Goal: Task Accomplishment & Management: Use online tool/utility

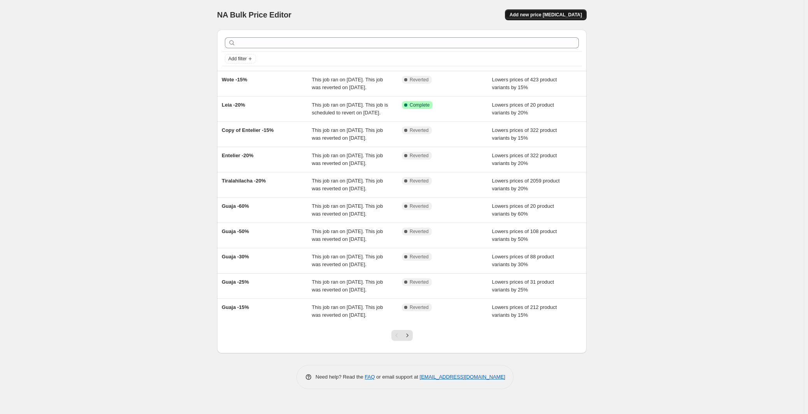
click at [559, 16] on span "Add new price change job" at bounding box center [546, 15] width 72 height 6
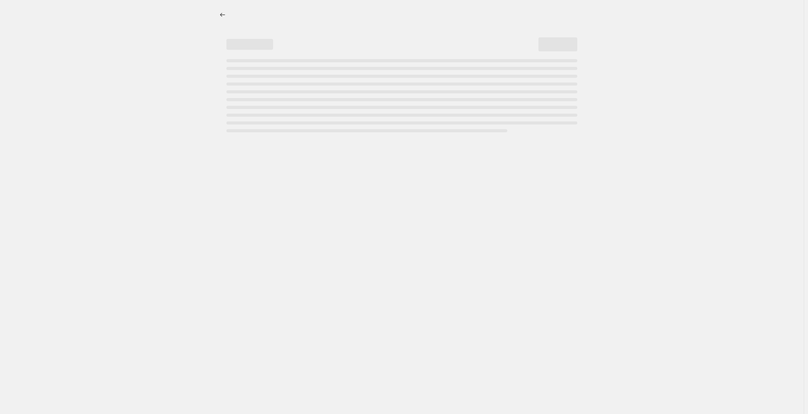
select select "percentage"
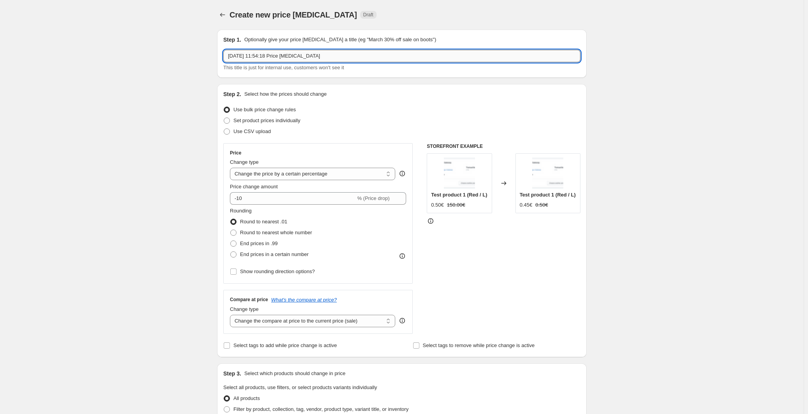
click at [259, 56] on input "12 Sept 2025, 11:54:18 Price change job" at bounding box center [401, 56] width 357 height 12
type input "1 People -20%"
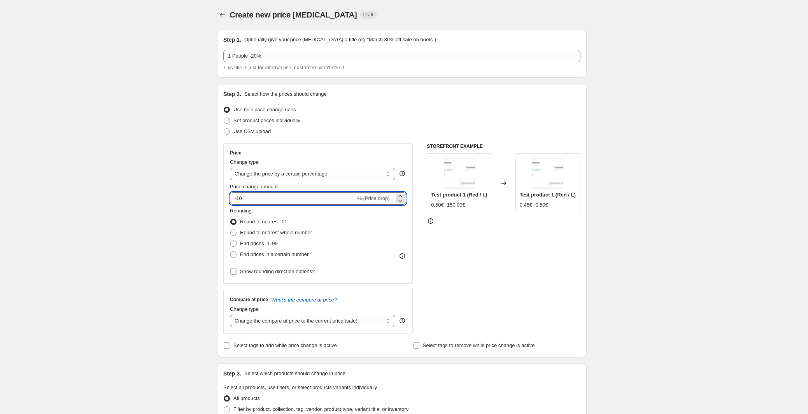
click at [284, 195] on input "-10" at bounding box center [293, 198] width 126 height 12
type input "-20"
click at [316, 144] on div "Price Change type Change the price to a certain amount Change the price by a ce…" at bounding box center [317, 213] width 189 height 140
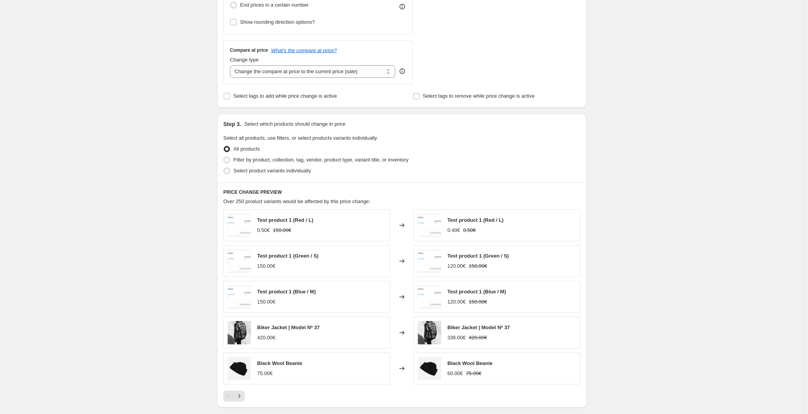
scroll to position [330, 0]
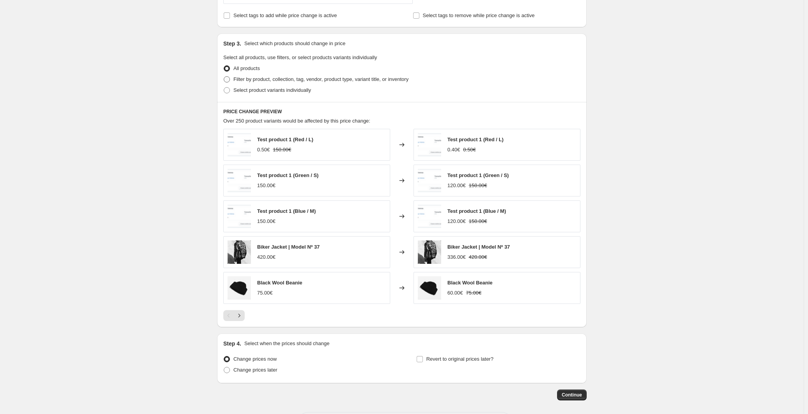
click at [273, 77] on span "Filter by product, collection, tag, vendor, product type, variant title, or inv…" at bounding box center [320, 79] width 175 height 6
click at [224, 77] on input "Filter by product, collection, tag, vendor, product type, variant title, or inv…" at bounding box center [224, 76] width 0 height 0
radio input "true"
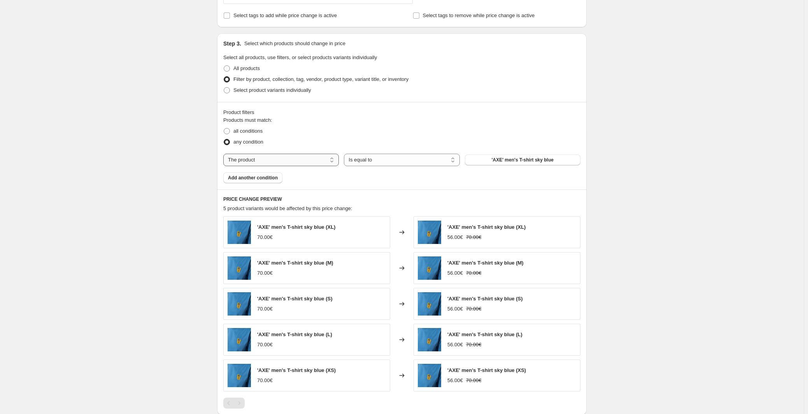
click at [267, 161] on select "The product The product's collection The product's tag The product's vendor The…" at bounding box center [281, 160] width 116 height 12
select select "collection"
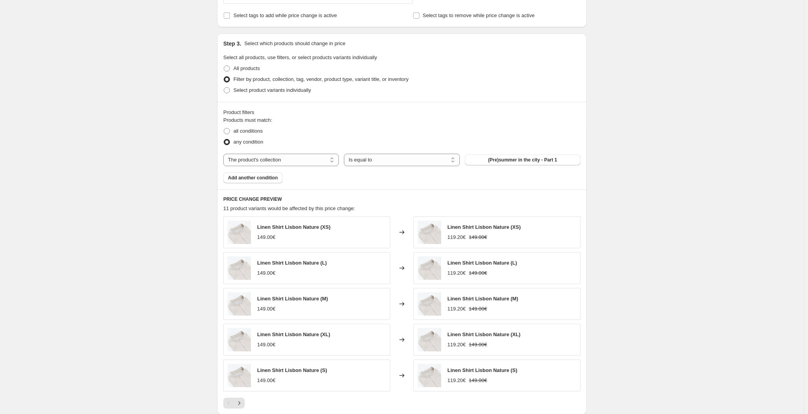
click at [493, 157] on span "(Pre)summer in the city - Part 1" at bounding box center [522, 160] width 69 height 6
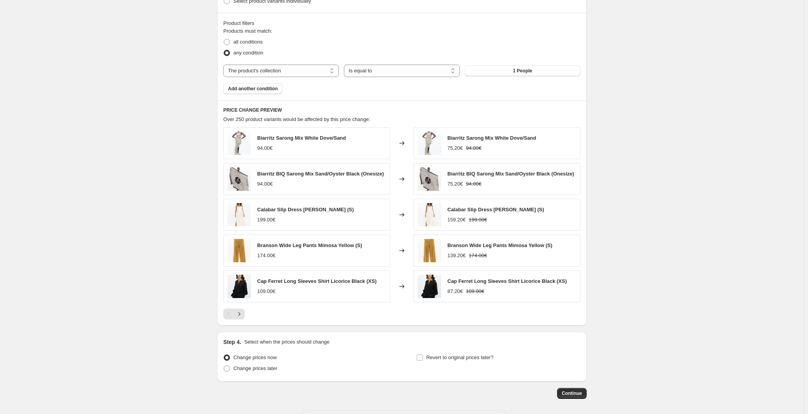
scroll to position [453, 0]
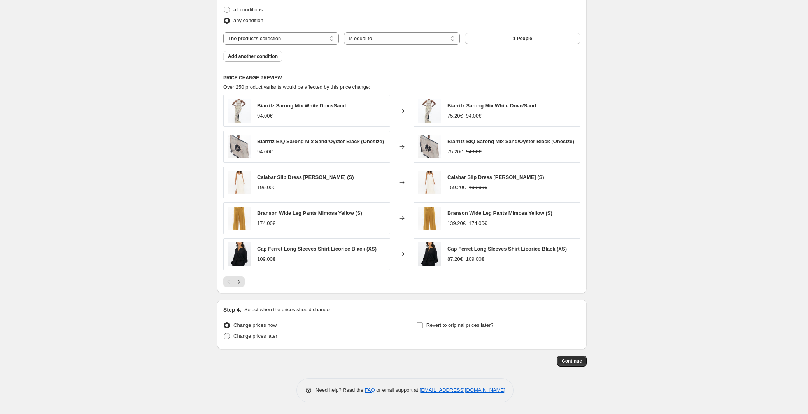
click at [270, 337] on span "Change prices later" at bounding box center [255, 336] width 44 height 6
click at [224, 333] on input "Change prices later" at bounding box center [224, 333] width 0 height 0
radio input "true"
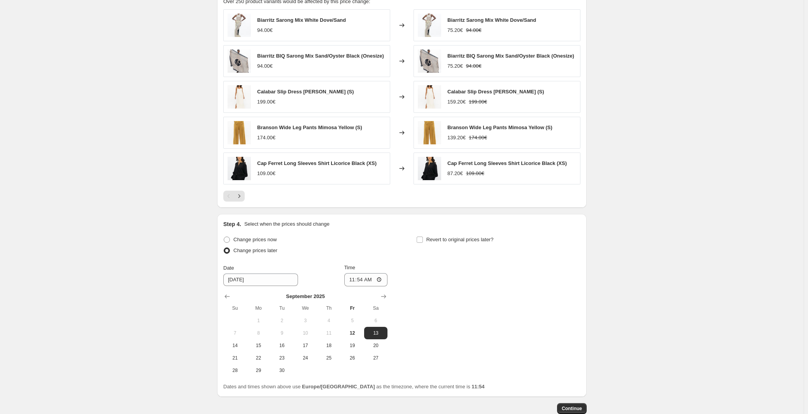
scroll to position [586, 0]
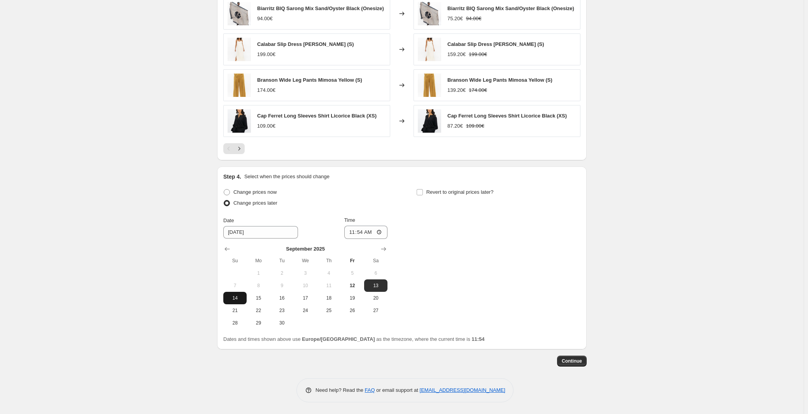
click at [242, 300] on span "14" at bounding box center [234, 298] width 17 height 6
type input "9/14/2025"
click at [360, 232] on input "11:54" at bounding box center [366, 232] width 44 height 13
type input "00:00"
click at [445, 188] on span "Revert to original prices later?" at bounding box center [459, 192] width 67 height 8
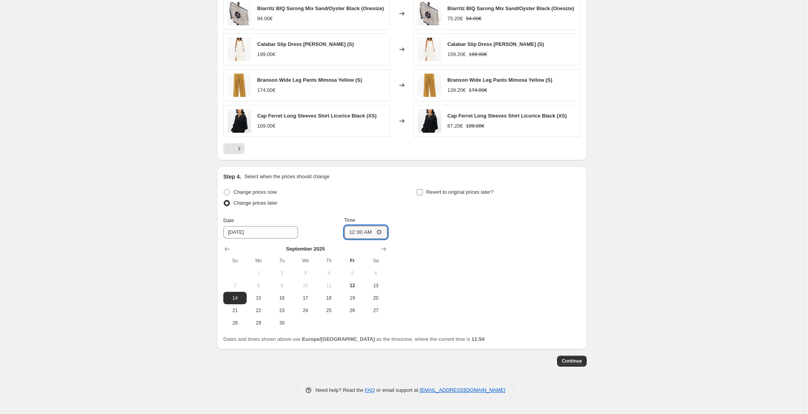
click at [423, 189] on input "Revert to original prices later?" at bounding box center [420, 192] width 6 height 6
checkbox input "true"
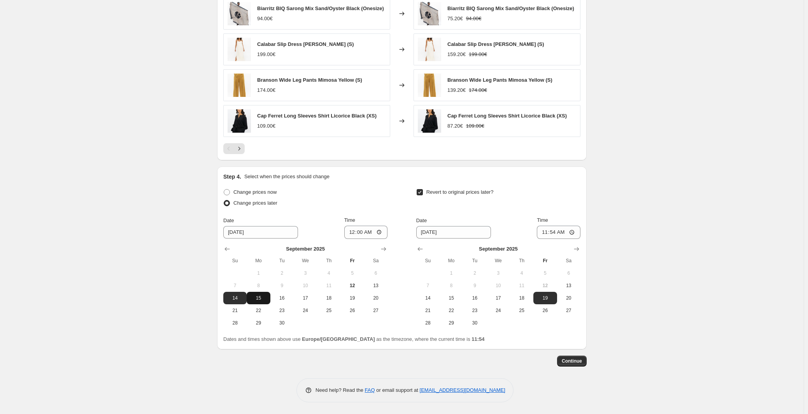
click at [262, 296] on span "15" at bounding box center [258, 298] width 17 height 6
type input "9/15/2025"
click at [452, 310] on span "22" at bounding box center [451, 310] width 17 height 6
type input "9/22/2025"
click at [552, 230] on input "11:54" at bounding box center [559, 232] width 44 height 13
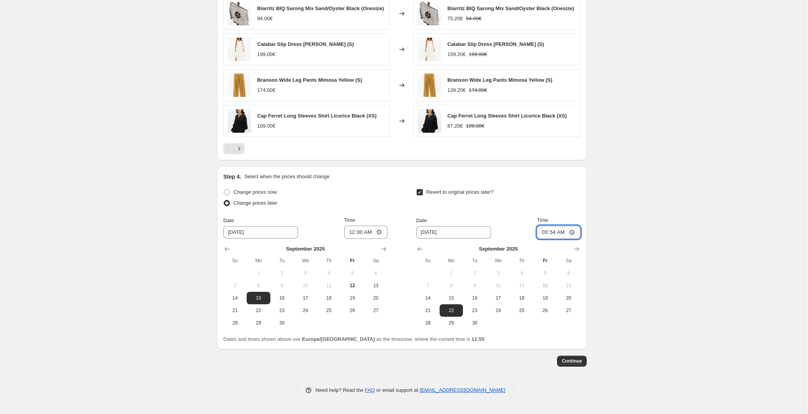
type input "03:00"
click at [566, 362] on span "Continue" at bounding box center [572, 361] width 20 height 6
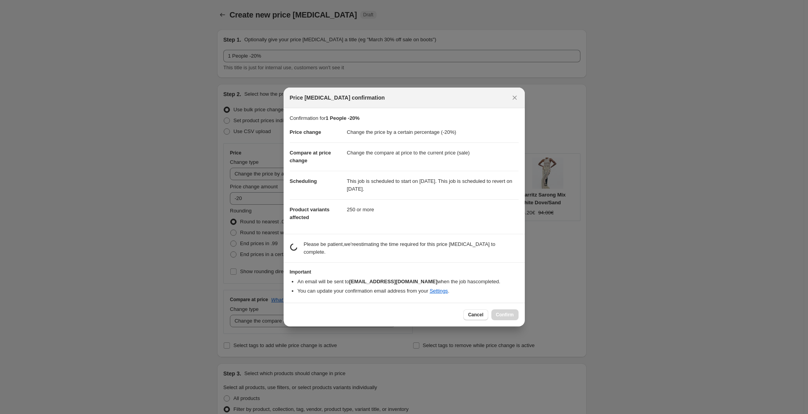
scroll to position [0, 0]
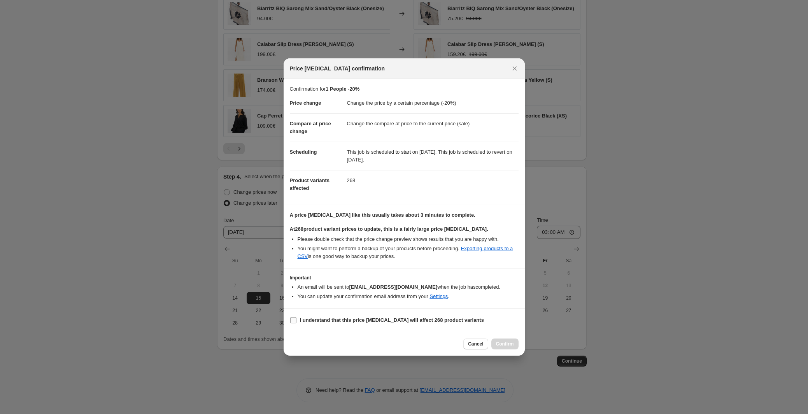
click at [341, 322] on b "I understand that this price change job will affect 268 product variants" at bounding box center [392, 320] width 184 height 6
click at [296, 322] on input "I understand that this price change job will affect 268 product variants" at bounding box center [293, 320] width 6 height 6
checkbox input "true"
click at [501, 340] on button "Confirm" at bounding box center [504, 343] width 27 height 11
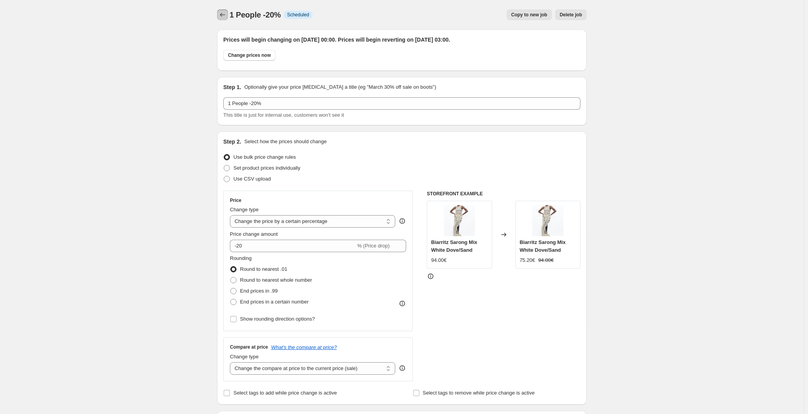
click at [221, 16] on icon "Price change jobs" at bounding box center [223, 15] width 8 height 8
